Goal: Task Accomplishment & Management: Manage account settings

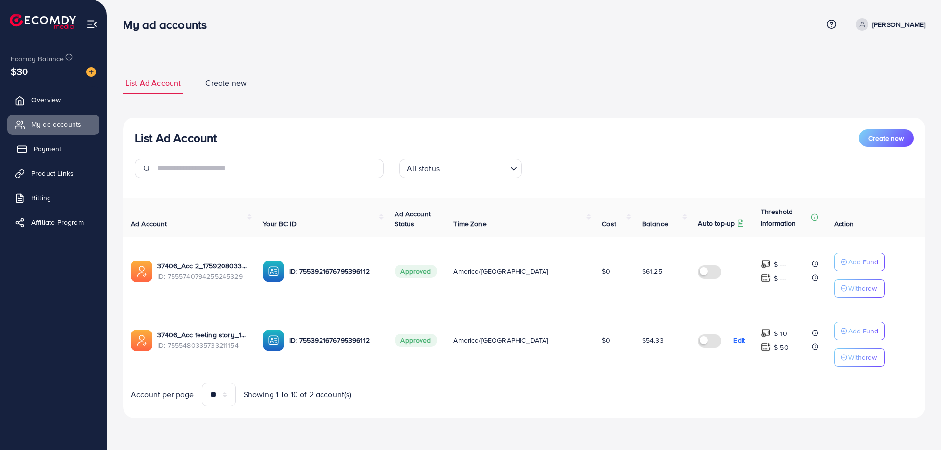
click at [44, 146] on span "Payment" at bounding box center [47, 149] width 27 height 10
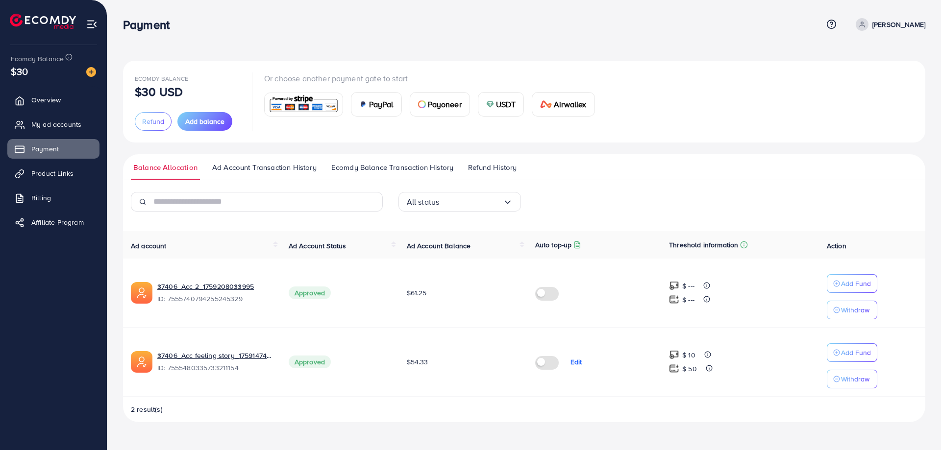
click at [503, 170] on span "Refund History" at bounding box center [492, 167] width 49 height 11
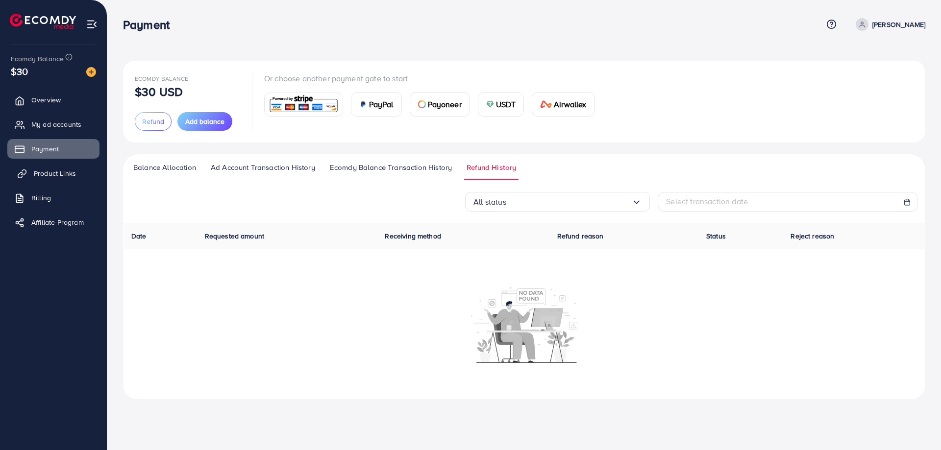
click at [68, 175] on span "Product Links" at bounding box center [55, 174] width 42 height 10
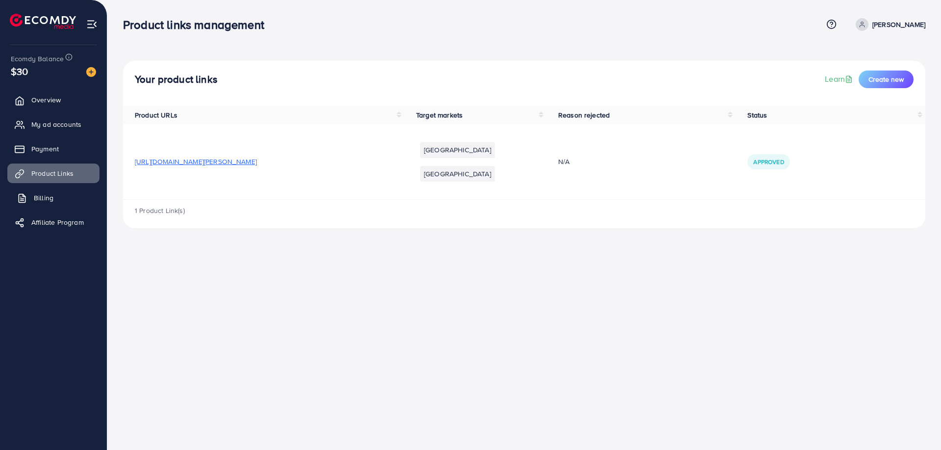
click at [54, 191] on link "Billing" at bounding box center [53, 198] width 92 height 20
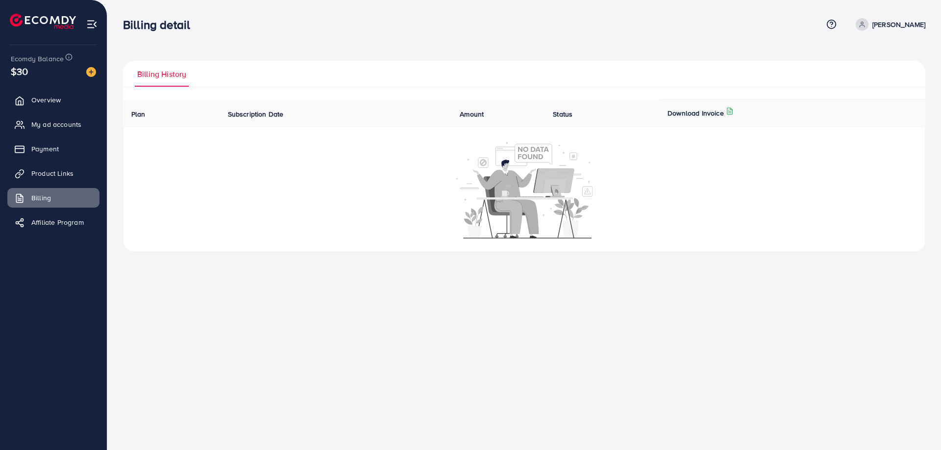
click at [265, 109] on span "Subscription Date" at bounding box center [256, 114] width 56 height 10
click at [53, 112] on ul "Overview My ad accounts Payment Product Links Billing Affiliate Program" at bounding box center [53, 164] width 107 height 156
click at [37, 75] on div "$30" at bounding box center [53, 71] width 85 height 14
click at [65, 57] on icon at bounding box center [68, 56] width 7 height 7
click at [926, 26] on div "Billing History Plan Subscription Date Amount Status Download Invoice Ecomdy Me…" at bounding box center [524, 134] width 834 height 268
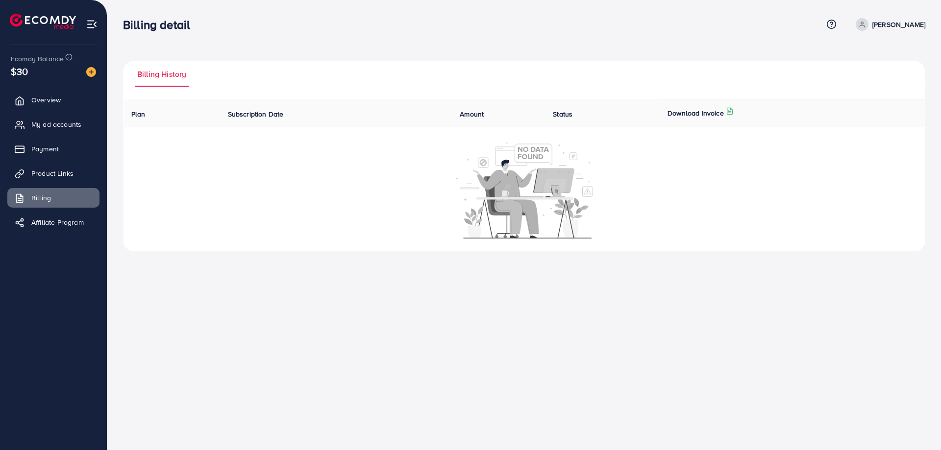
click at [912, 24] on p "[PERSON_NAME]" at bounding box center [898, 25] width 53 height 12
click at [865, 53] on span "Profile" at bounding box center [864, 58] width 23 height 12
select select "*******"
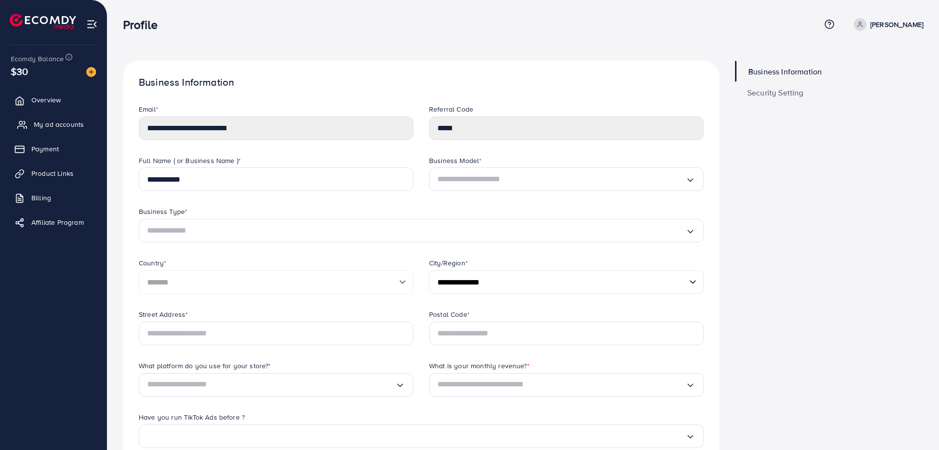
click at [50, 119] on link "My ad accounts" at bounding box center [53, 125] width 92 height 20
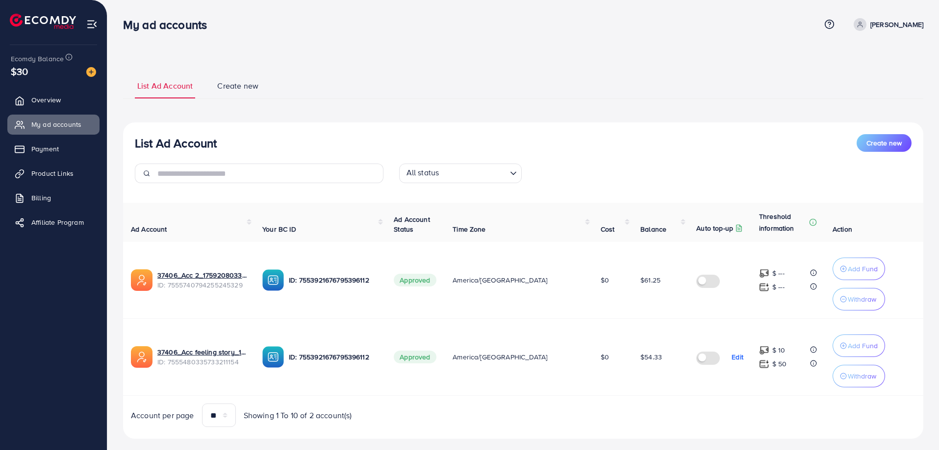
click at [718, 315] on td at bounding box center [719, 280] width 63 height 77
click at [640, 274] on td "$61.25" at bounding box center [660, 280] width 56 height 77
click at [651, 138] on div "List Ad Account Create new" at bounding box center [523, 143] width 776 height 18
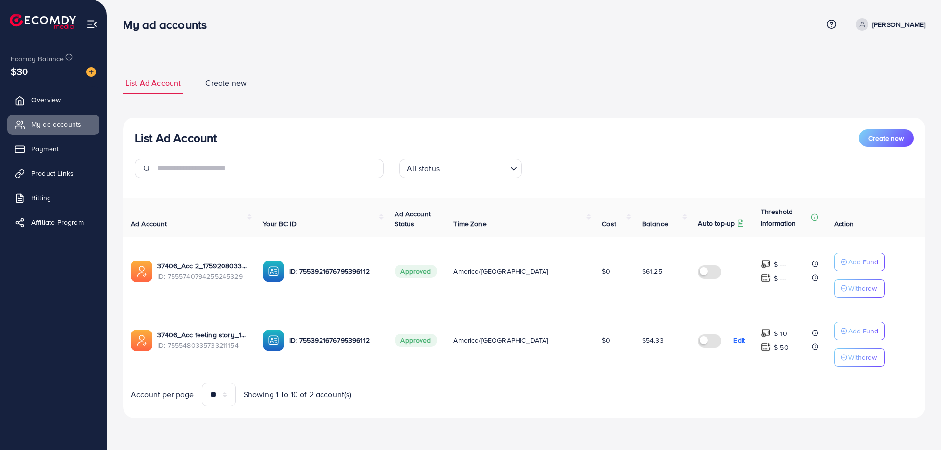
click at [733, 342] on p "Edit" at bounding box center [739, 341] width 12 height 12
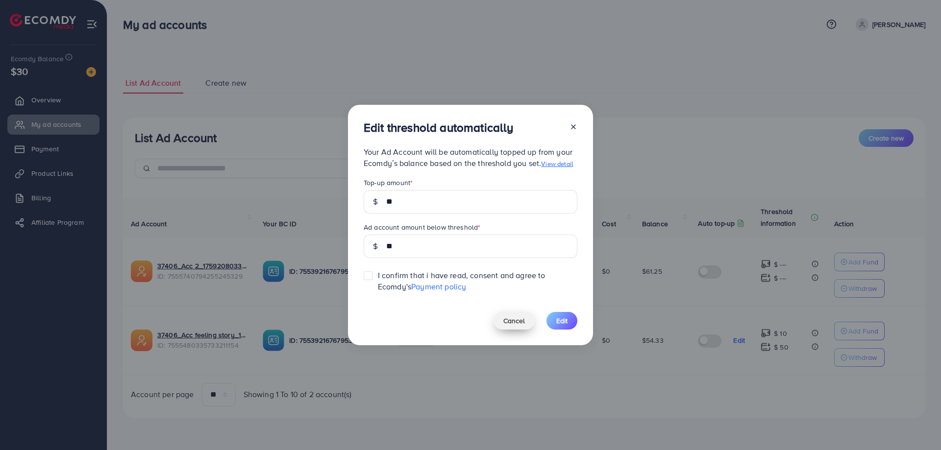
click at [513, 314] on button "Cancel" at bounding box center [514, 321] width 41 height 18
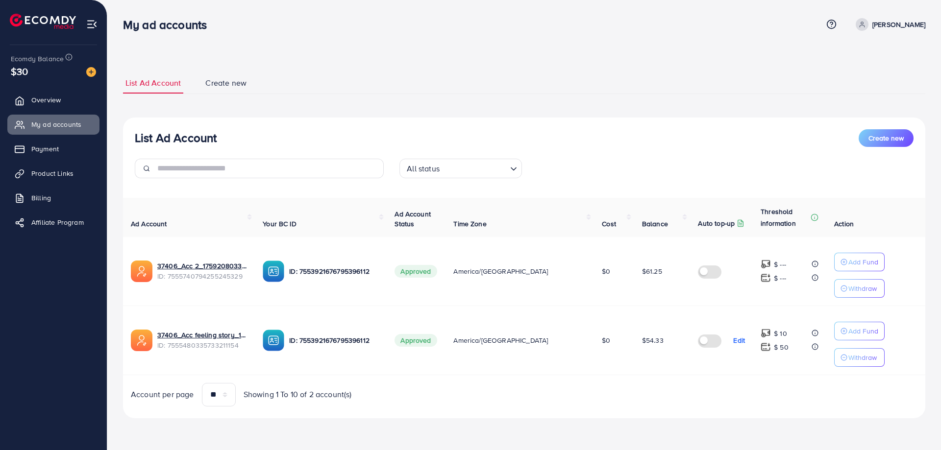
click at [700, 345] on label at bounding box center [711, 340] width 27 height 11
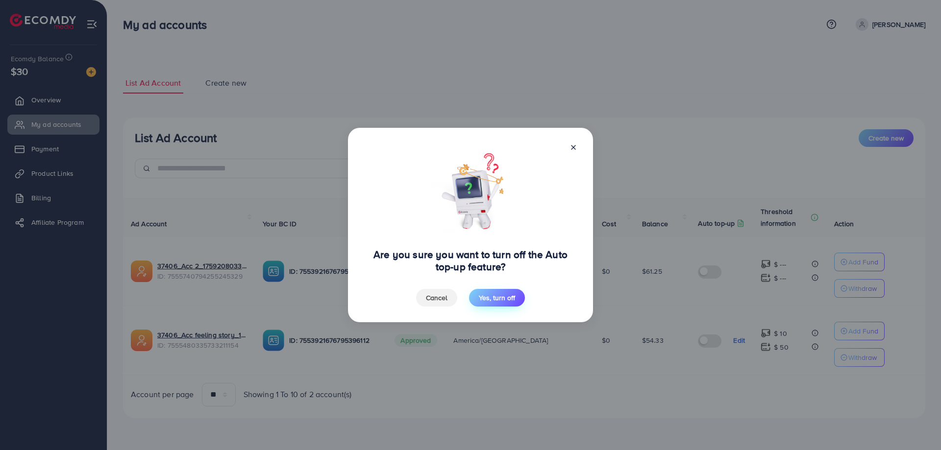
click at [492, 303] on button "Yes, turn off" at bounding box center [497, 298] width 56 height 18
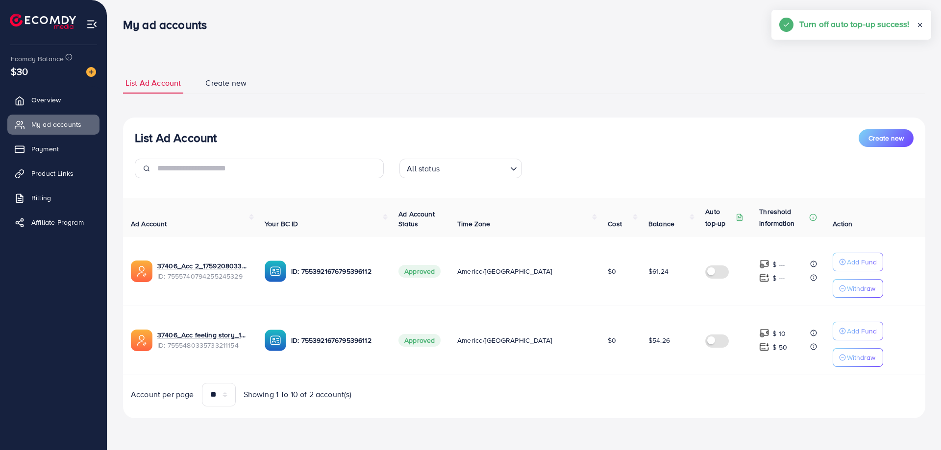
click at [622, 80] on ul "List Ad Account Create new" at bounding box center [524, 84] width 802 height 22
